Goal: Navigation & Orientation: Understand site structure

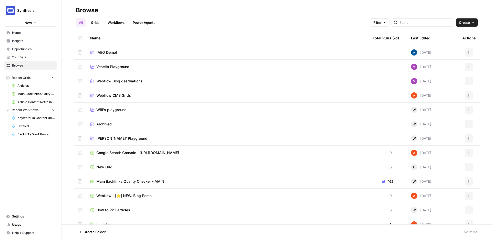
click at [19, 41] on span "Insights" at bounding box center [33, 41] width 43 height 5
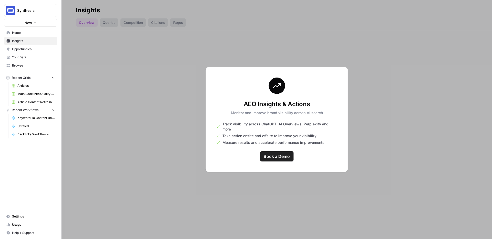
click at [165, 84] on div at bounding box center [276, 119] width 430 height 239
click at [27, 47] on span "Opportunities" at bounding box center [33, 49] width 43 height 5
click at [23, 40] on span "Insights" at bounding box center [33, 41] width 43 height 5
click at [16, 53] on link "Opportunities" at bounding box center [30, 49] width 53 height 8
click at [17, 56] on span "Your Data" at bounding box center [33, 57] width 43 height 5
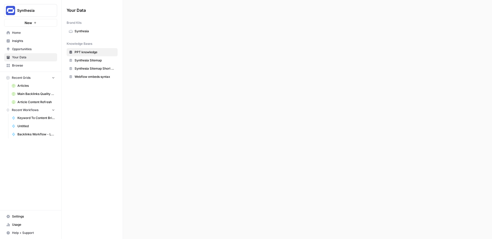
click at [17, 48] on span "Opportunities" at bounding box center [33, 49] width 43 height 5
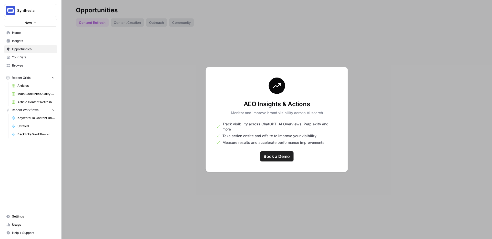
click at [17, 39] on span "Insights" at bounding box center [33, 41] width 43 height 5
click at [28, 33] on span "Home" at bounding box center [33, 32] width 43 height 5
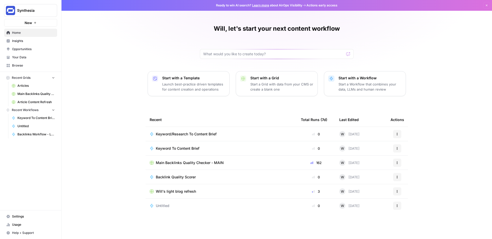
click at [27, 42] on span "Insights" at bounding box center [33, 41] width 43 height 5
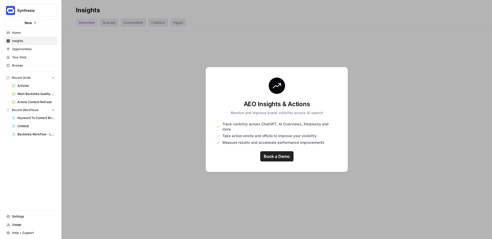
click at [29, 50] on span "Opportunities" at bounding box center [33, 49] width 43 height 5
click at [129, 69] on div at bounding box center [276, 119] width 430 height 239
click at [20, 34] on span "Home" at bounding box center [33, 32] width 43 height 5
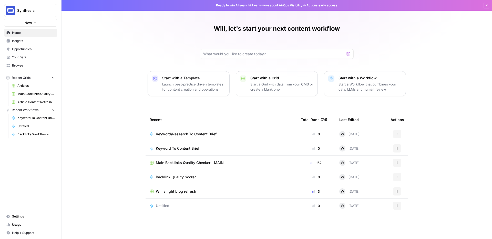
click at [257, 6] on link "Learn more" at bounding box center [260, 5] width 17 height 4
click at [25, 42] on span "Insights" at bounding box center [33, 41] width 43 height 5
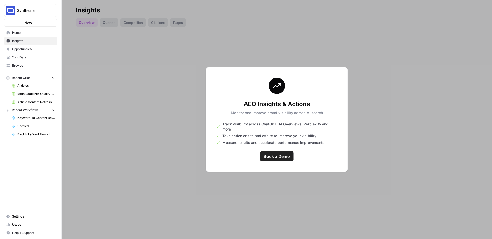
click at [365, 103] on div at bounding box center [276, 119] width 430 height 239
click at [52, 63] on span "Browse" at bounding box center [33, 65] width 43 height 5
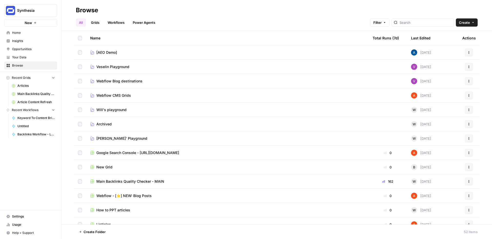
click at [26, 56] on span "Your Data" at bounding box center [33, 57] width 43 height 5
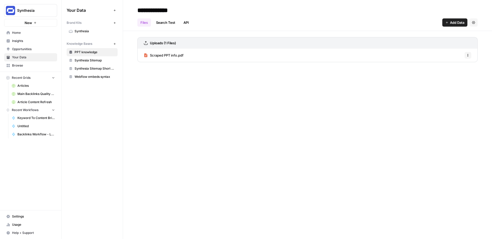
click at [19, 62] on link "Browse" at bounding box center [30, 65] width 53 height 8
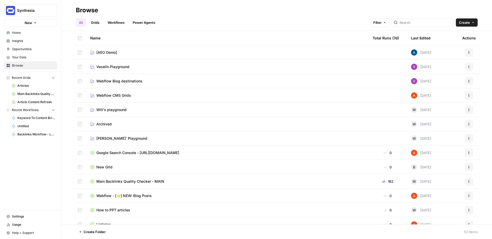
click at [29, 42] on span "Insights" at bounding box center [33, 41] width 43 height 5
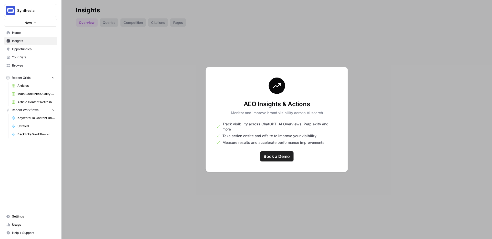
click at [25, 52] on link "Opportunities" at bounding box center [30, 49] width 53 height 8
click at [151, 86] on div at bounding box center [276, 119] width 430 height 239
click at [23, 56] on span "Your Data" at bounding box center [33, 57] width 43 height 5
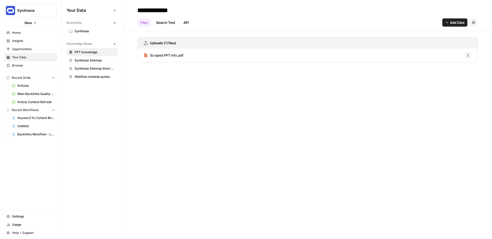
click at [28, 31] on span "Home" at bounding box center [33, 32] width 43 height 5
